Goal: Task Accomplishment & Management: Manage account settings

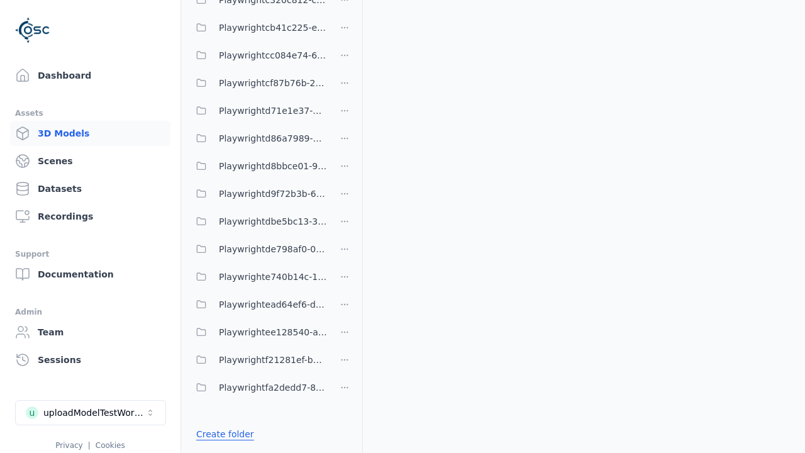
click at [221, 434] on link "Create folder" at bounding box center [225, 434] width 58 height 13
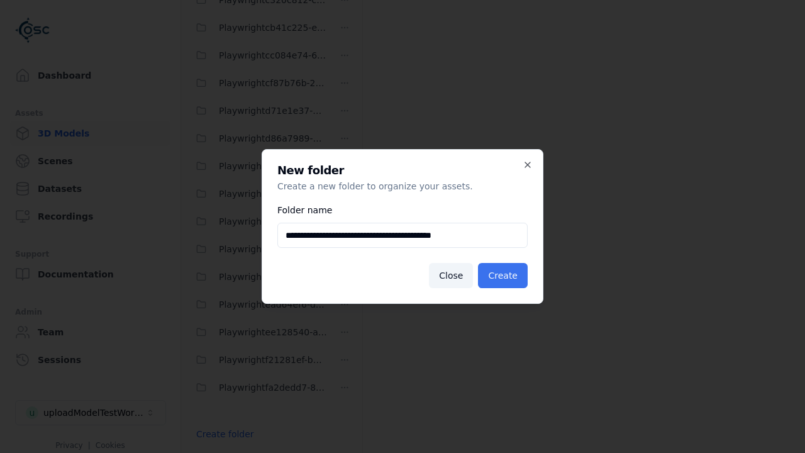
type input "**********"
click at [505, 276] on button "Create" at bounding box center [503, 275] width 50 height 25
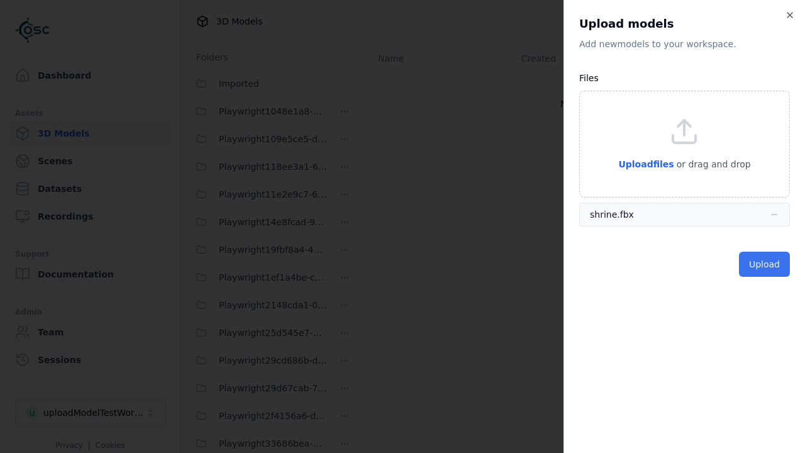
click at [766, 264] on button "Upload" at bounding box center [764, 264] width 51 height 25
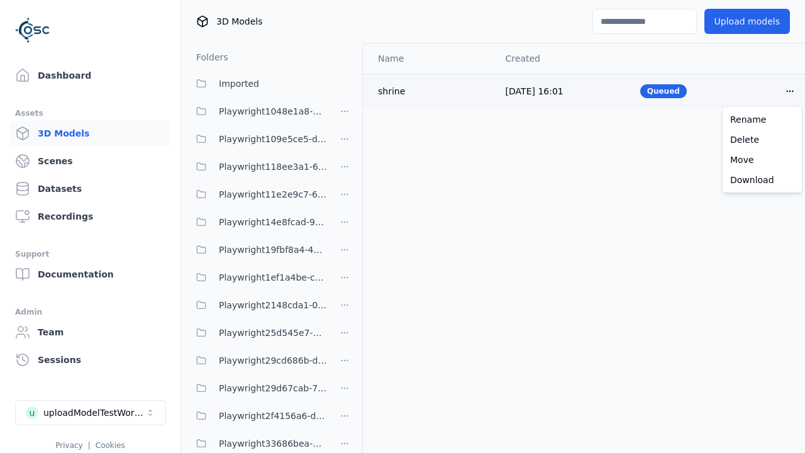
click at [790, 91] on html "Support Dashboard Assets 3D Models Scenes Datasets Recordings Support Documenta…" at bounding box center [402, 226] width 805 height 453
click at [762, 139] on div "Delete" at bounding box center [762, 140] width 74 height 20
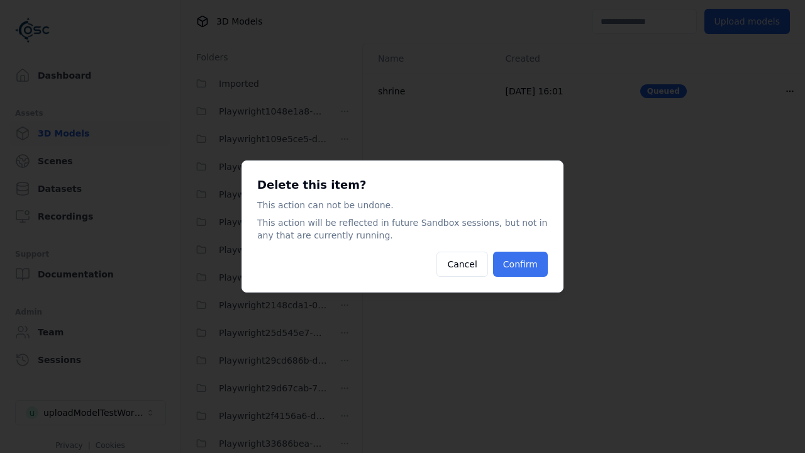
click at [522, 264] on button "Confirm" at bounding box center [520, 264] width 55 height 25
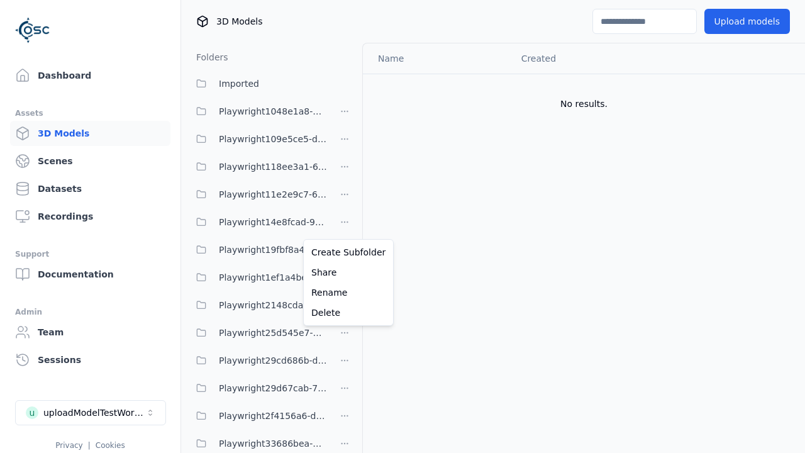
click at [345, 226] on html "Support Dashboard Assets 3D Models Scenes Datasets Recordings Support Documenta…" at bounding box center [402, 226] width 805 height 453
